Goal: Navigation & Orientation: Go to known website

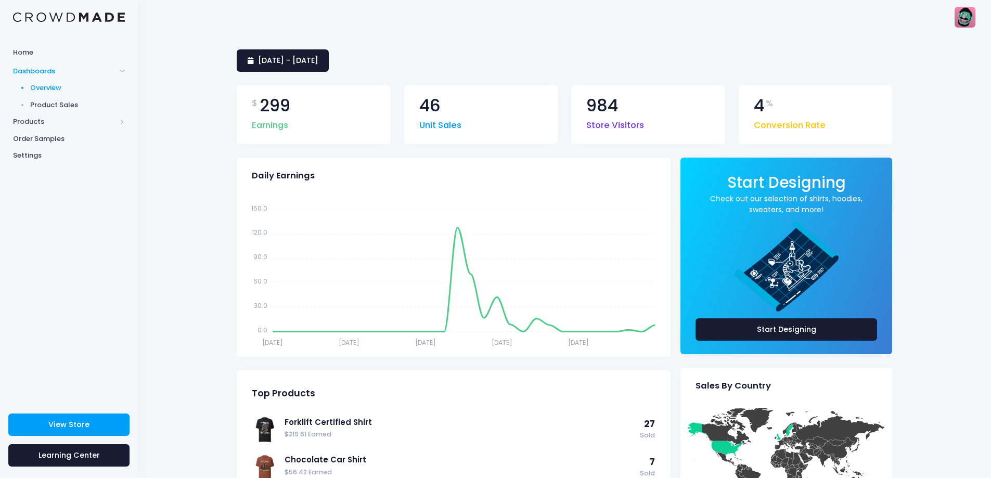
click at [310, 41] on div "28 July 2025 - 26 August 2025 $ 299 Earnings 46 Unit Sales 984 Store Visitors 4…" at bounding box center [565, 463] width 854 height 858
click at [100, 428] on link "View Store" at bounding box center [68, 425] width 121 height 22
click at [84, 428] on span "View Store" at bounding box center [68, 424] width 41 height 10
